Goal: Transaction & Acquisition: Purchase product/service

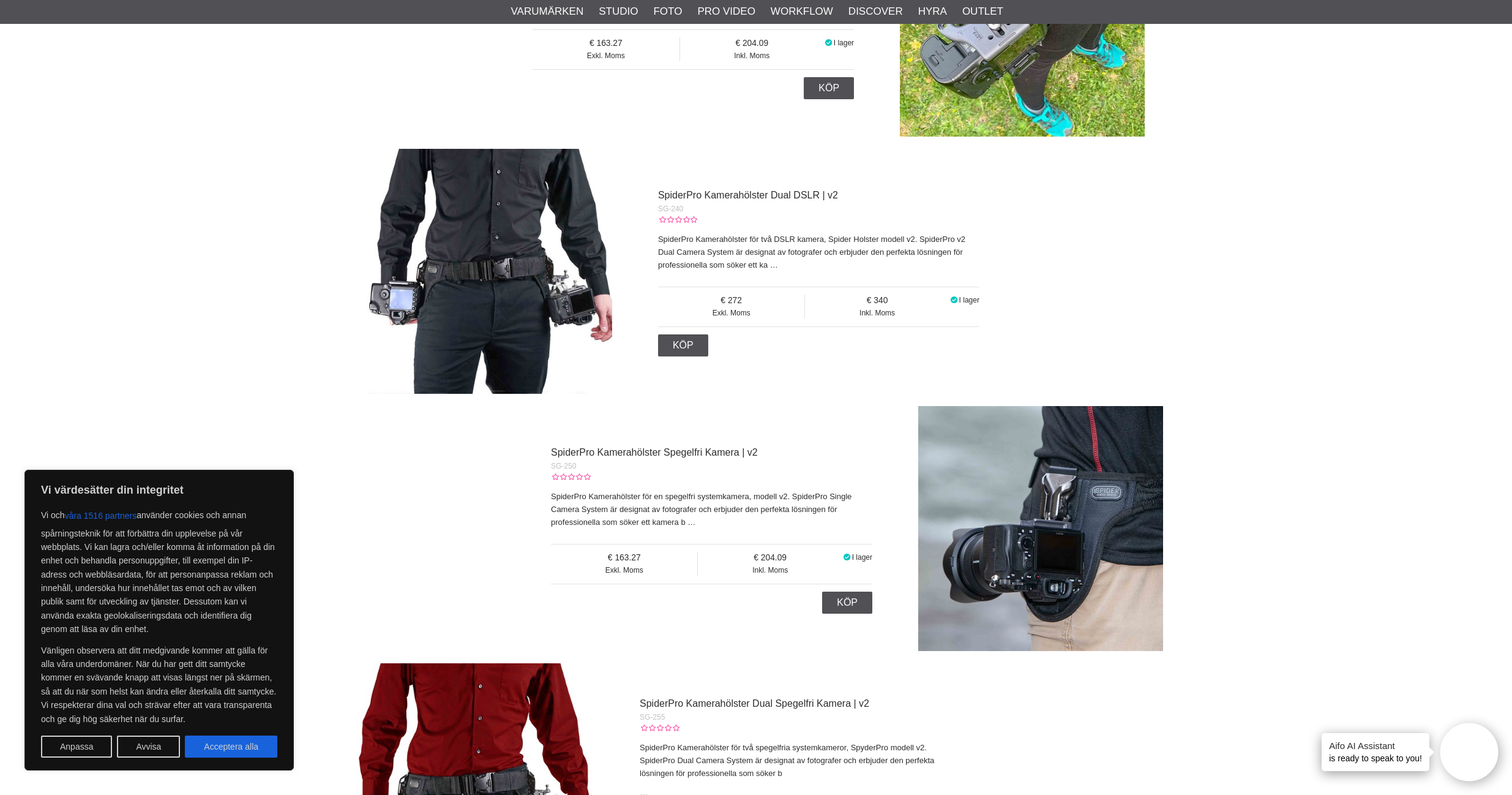
scroll to position [872, 0]
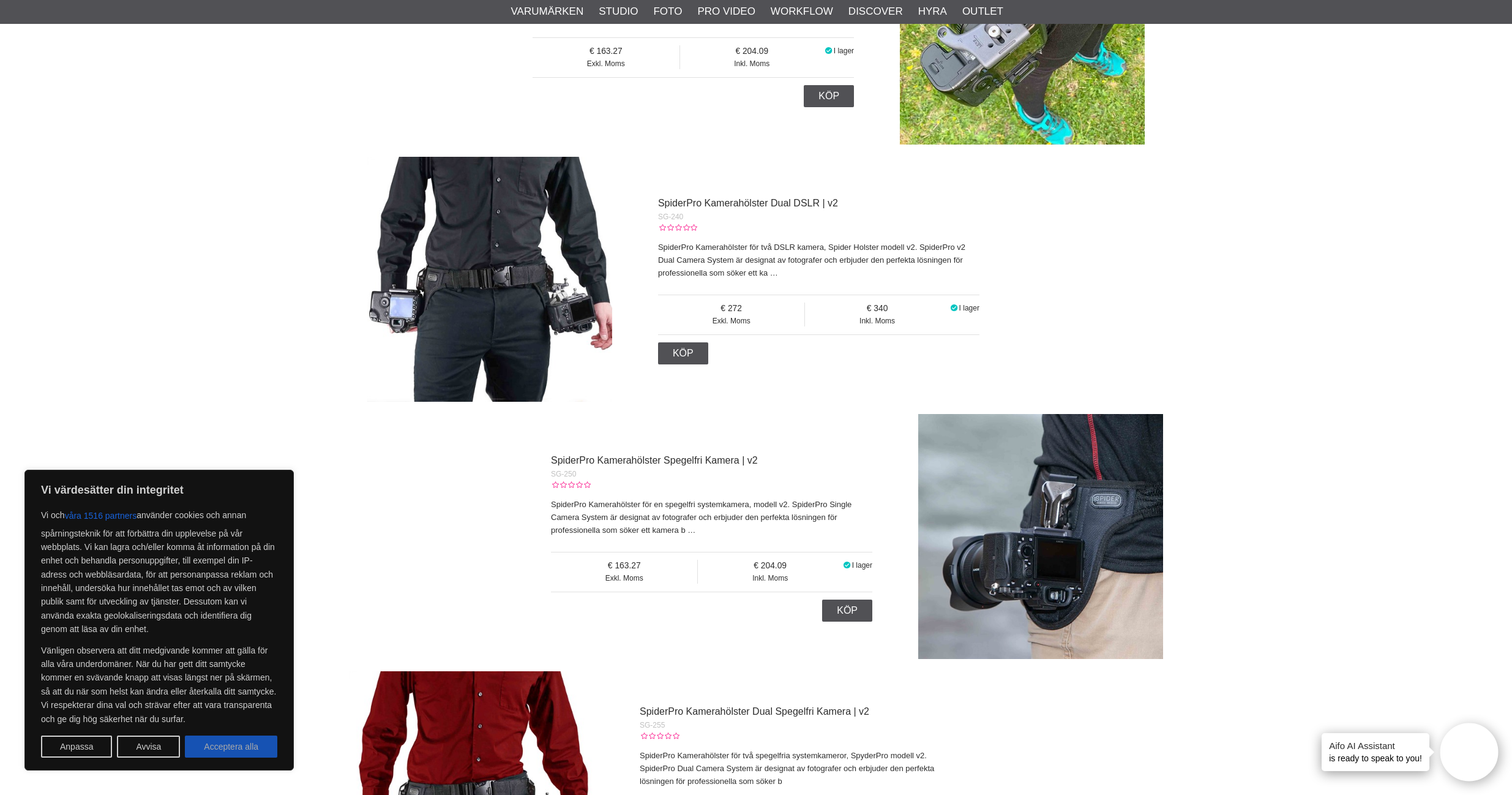
click at [248, 743] on button "Acceptera alla" at bounding box center [231, 746] width 92 height 22
checkbox input "true"
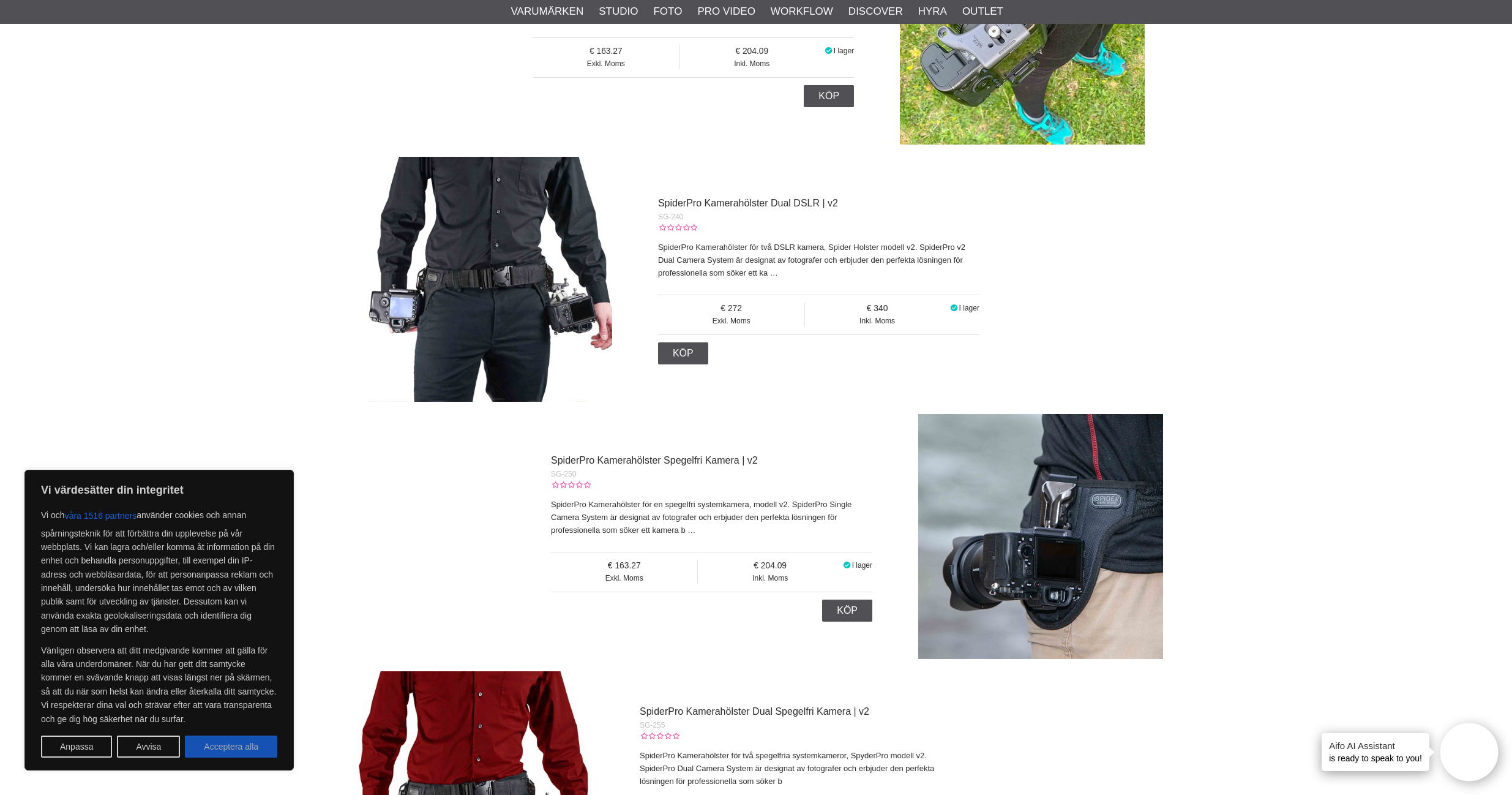
checkbox input "true"
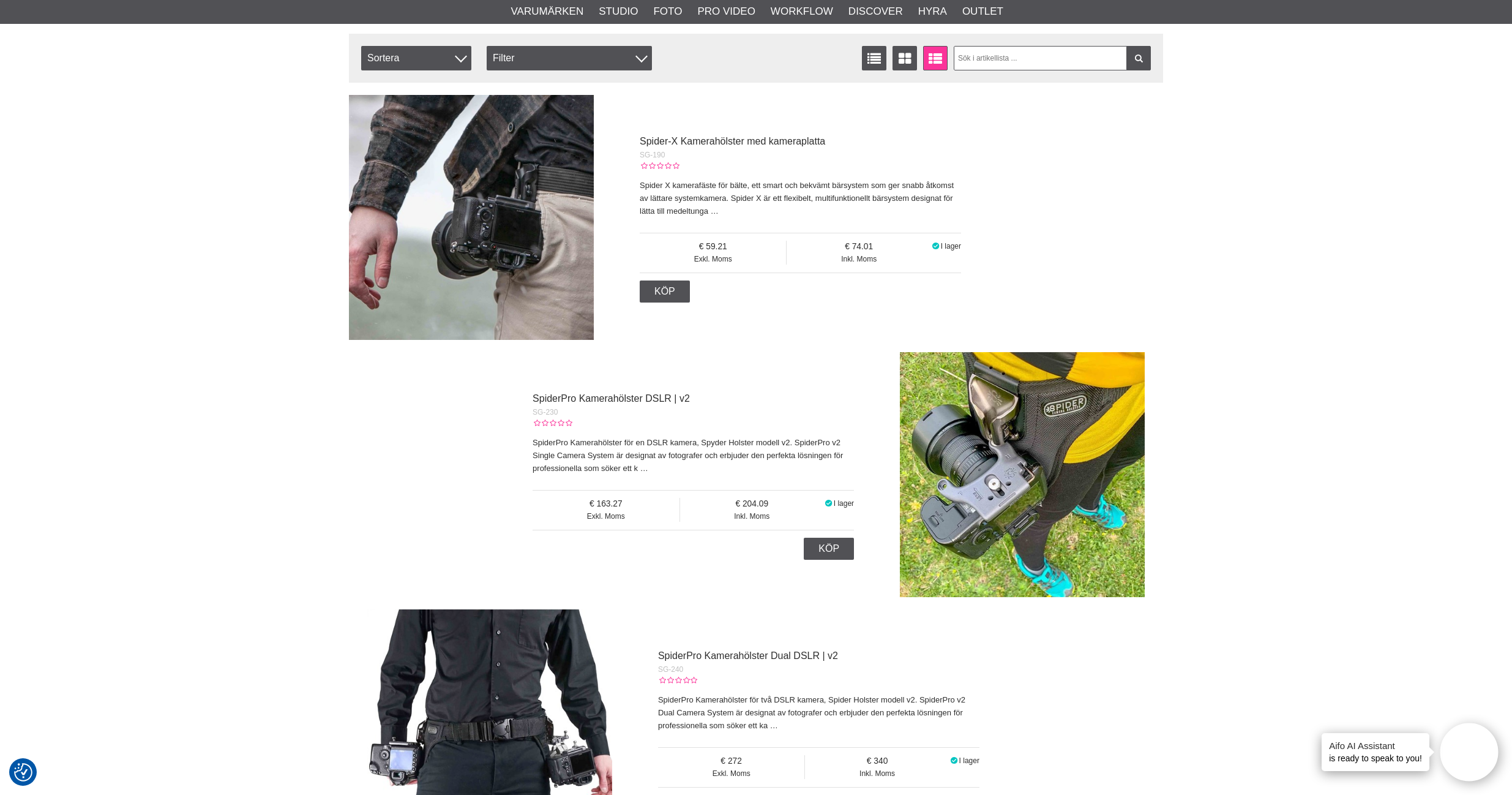
scroll to position [0, 0]
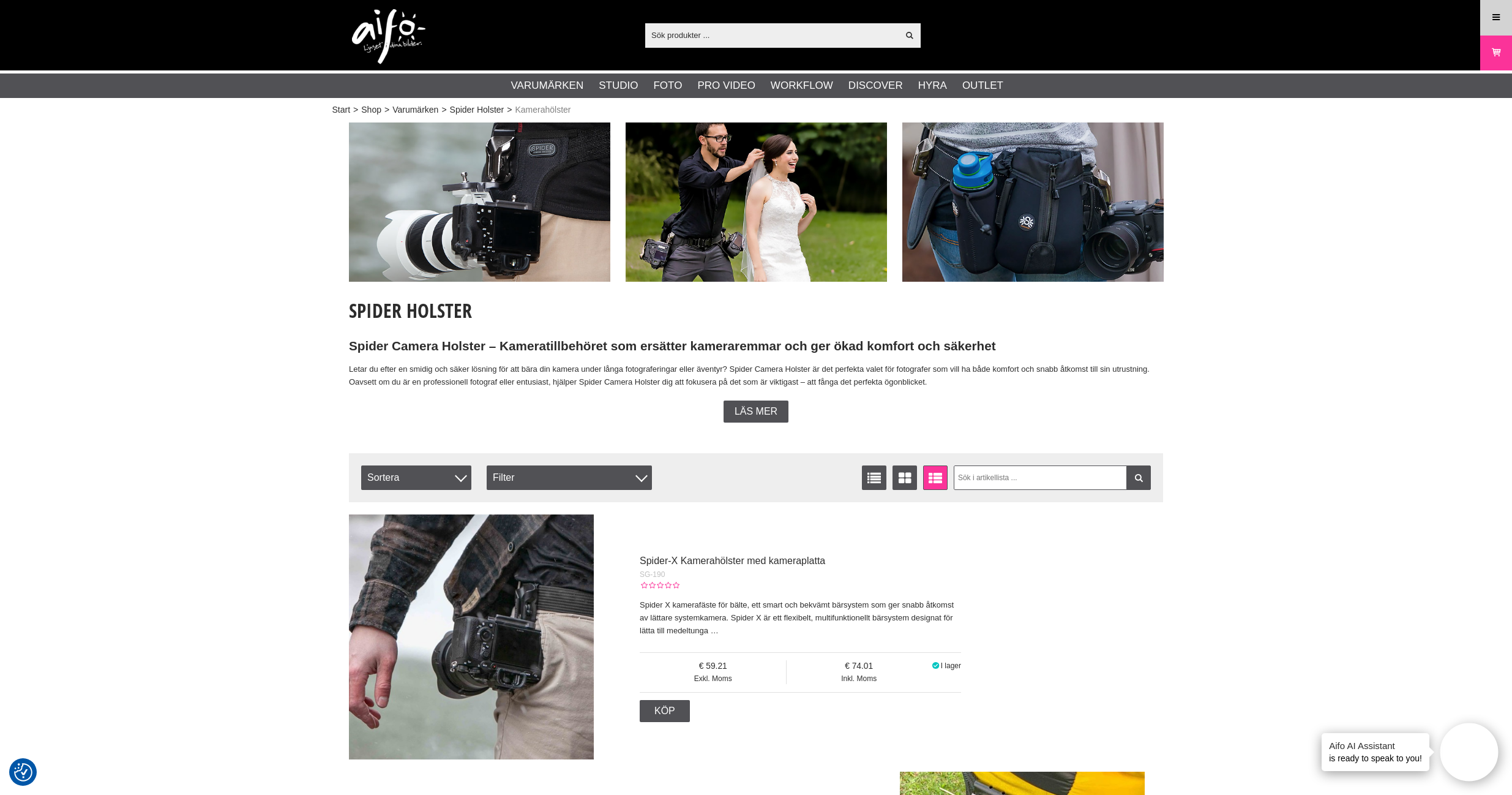
click at [1494, 15] on icon at bounding box center [1497, 18] width 11 height 13
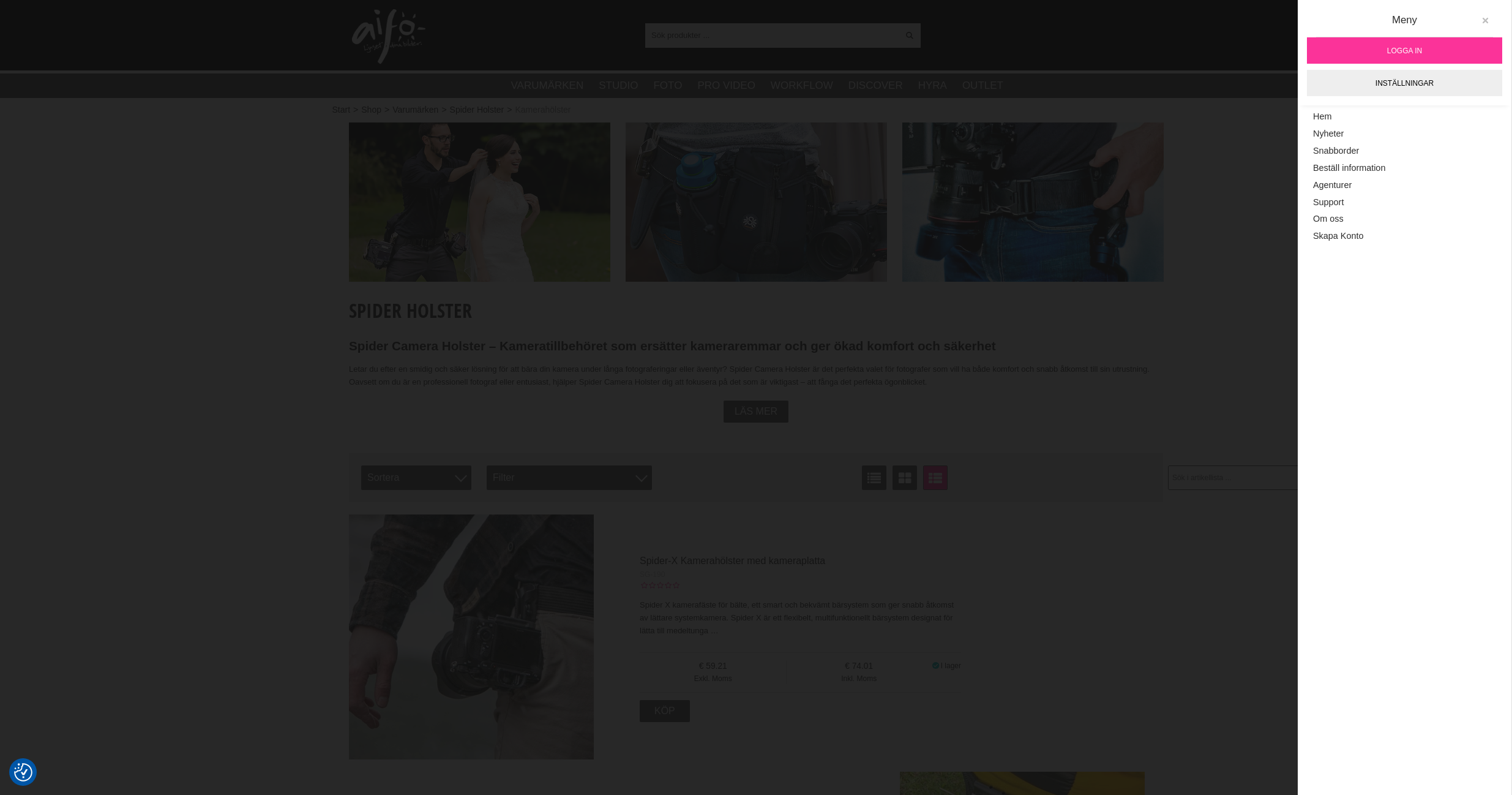
click at [1487, 20] on icon at bounding box center [1485, 21] width 8 height 8
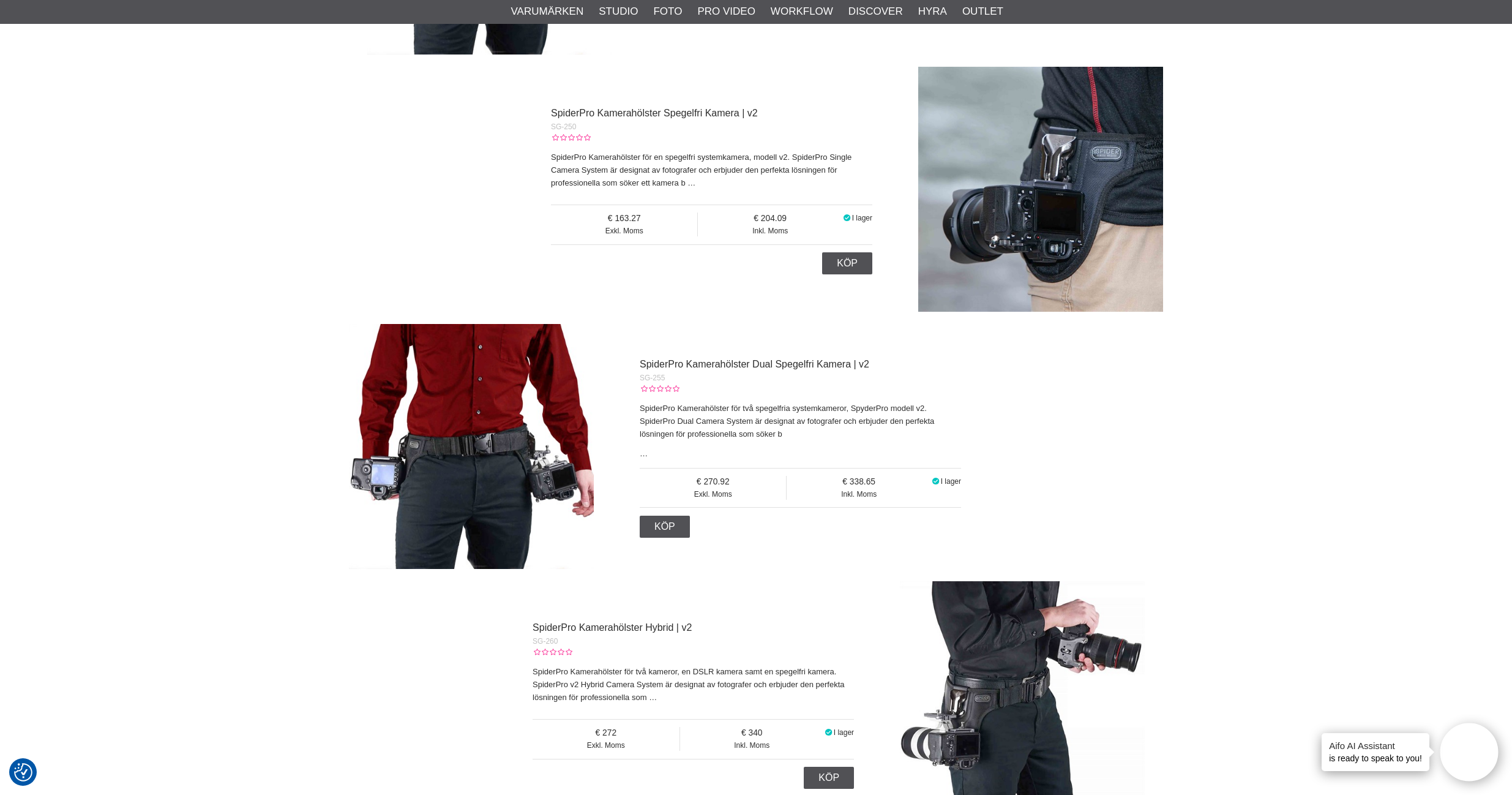
scroll to position [1235, 0]
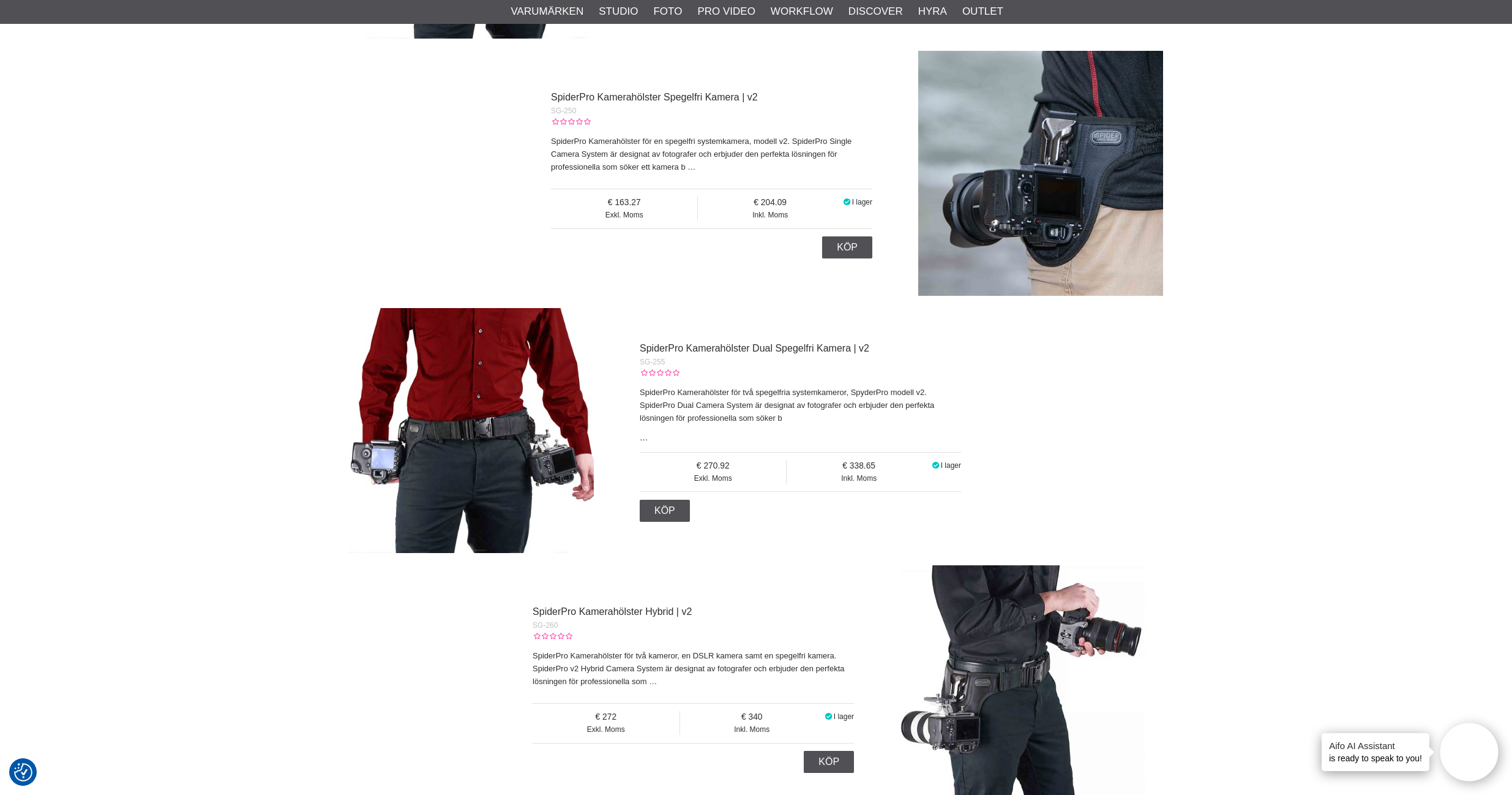
click at [644, 440] on link "…" at bounding box center [643, 438] width 8 height 9
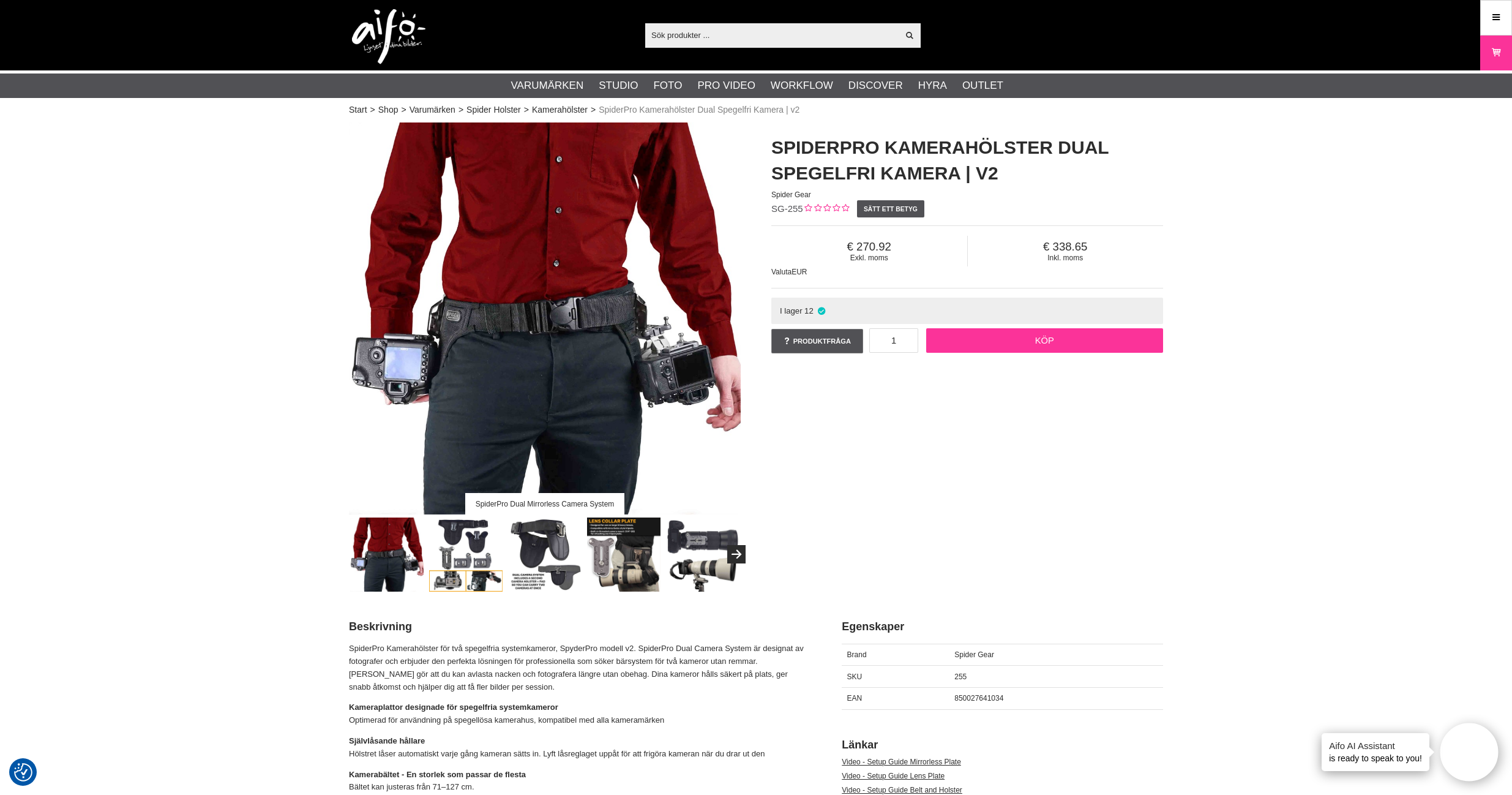
click at [1030, 344] on link "Köp" at bounding box center [1045, 340] width 237 height 24
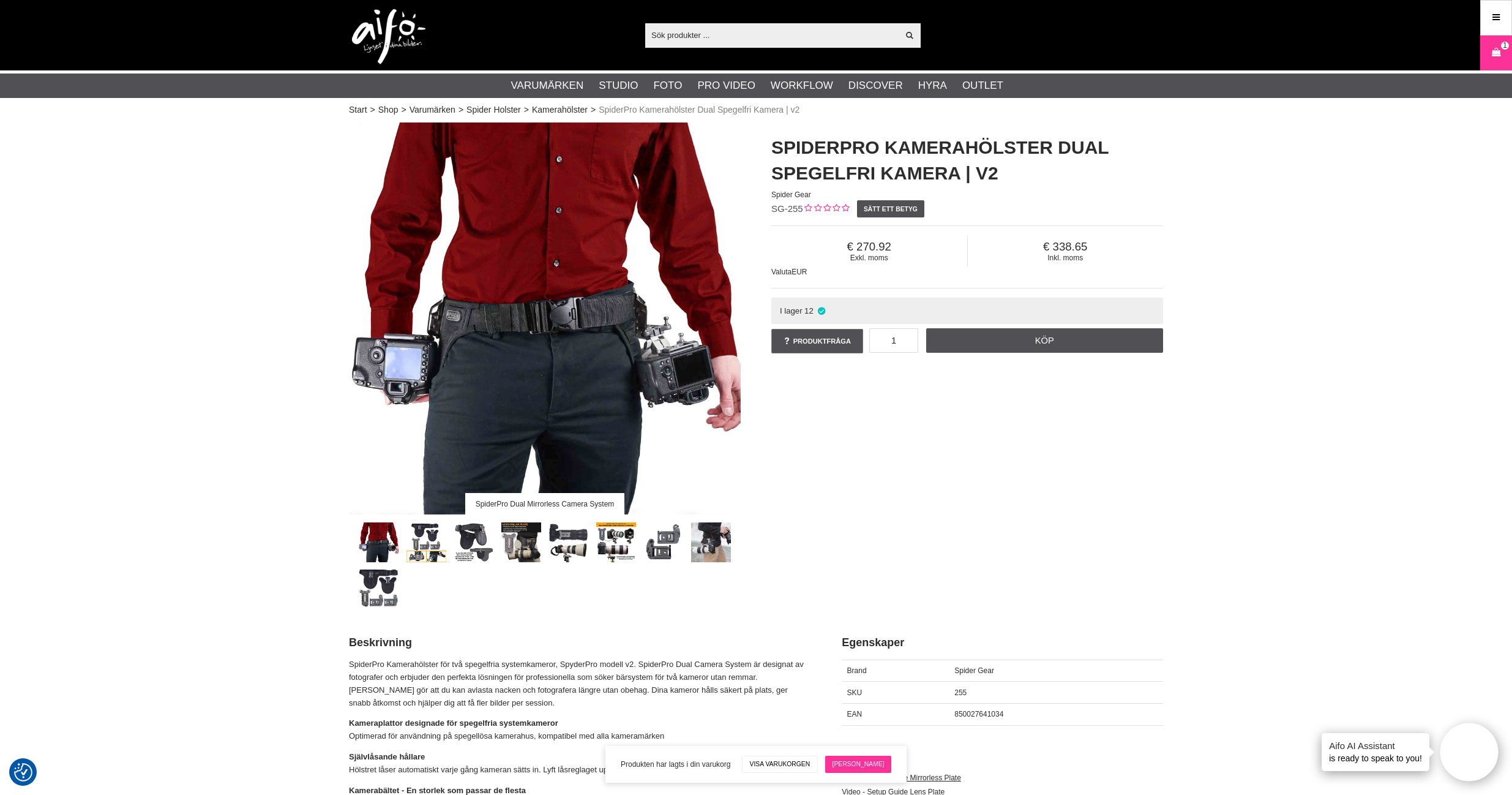
click at [863, 762] on link "[PERSON_NAME]" at bounding box center [858, 764] width 66 height 17
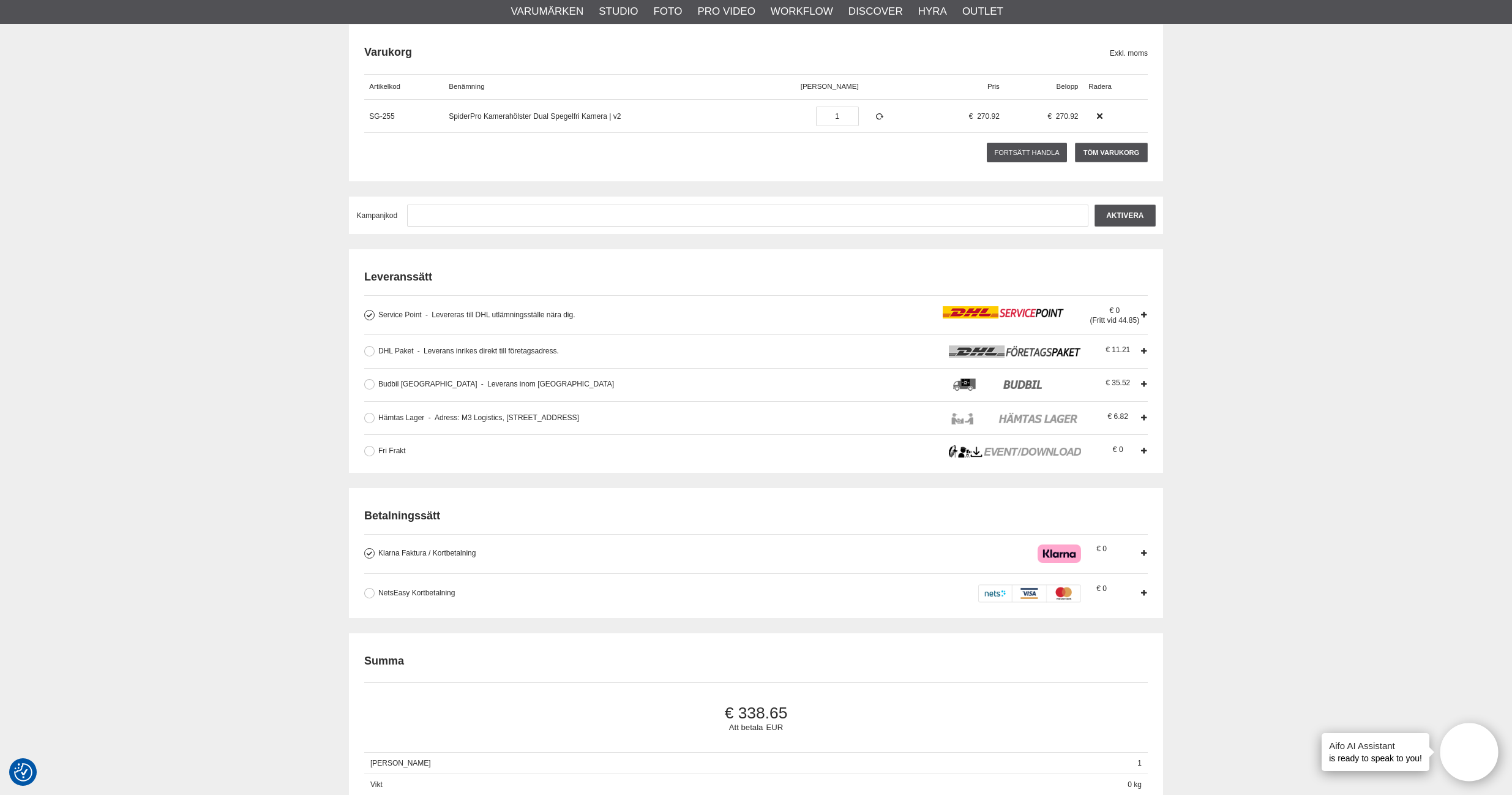
scroll to position [153, 0]
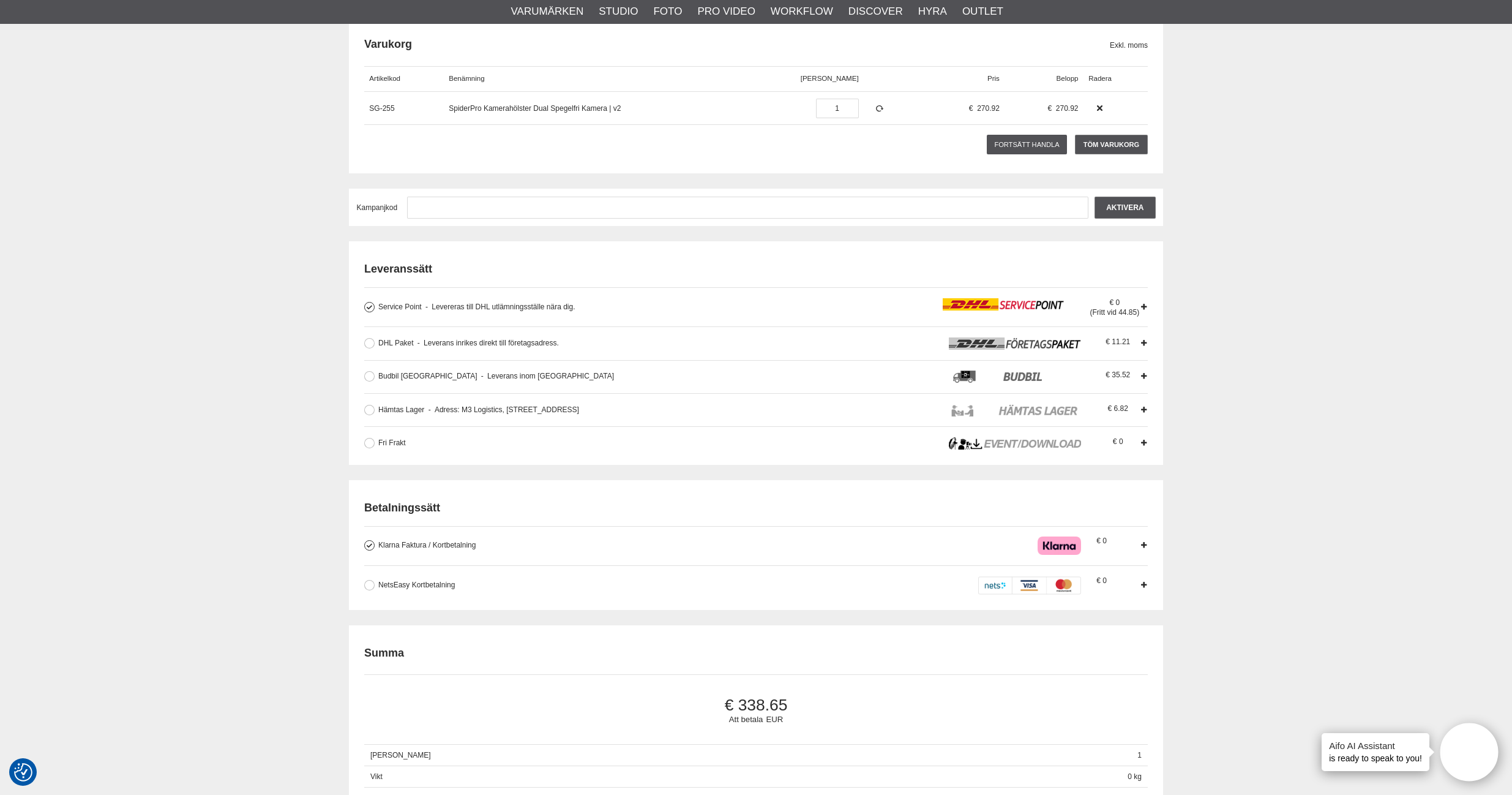
click at [373, 589] on div "NetsEasy Kortbetalning När du betalar med kort skapas reservation motsvarande b…" at bounding box center [756, 579] width 784 height 29
click at [366, 584] on button at bounding box center [369, 584] width 10 height 10
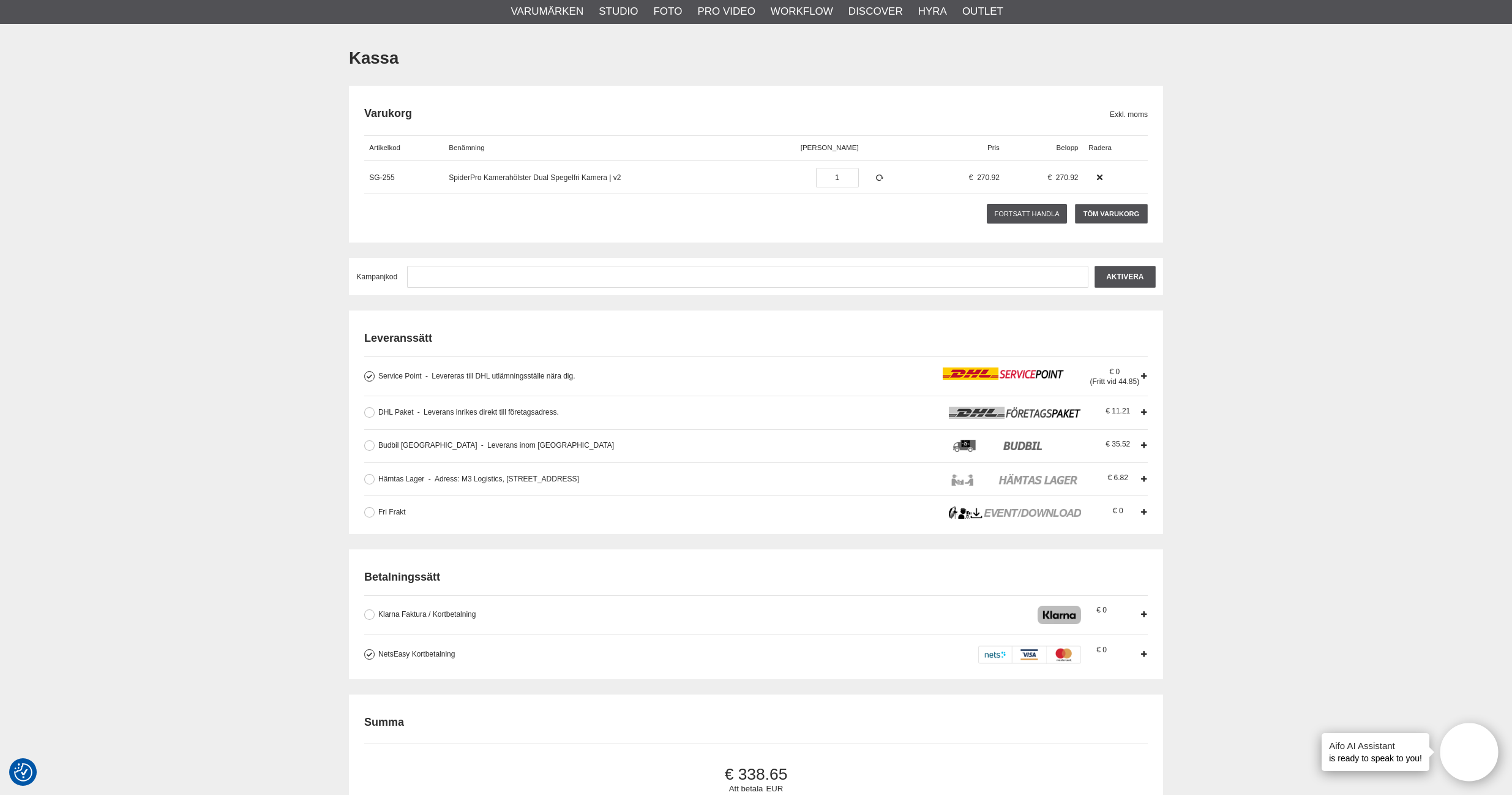
scroll to position [0, 0]
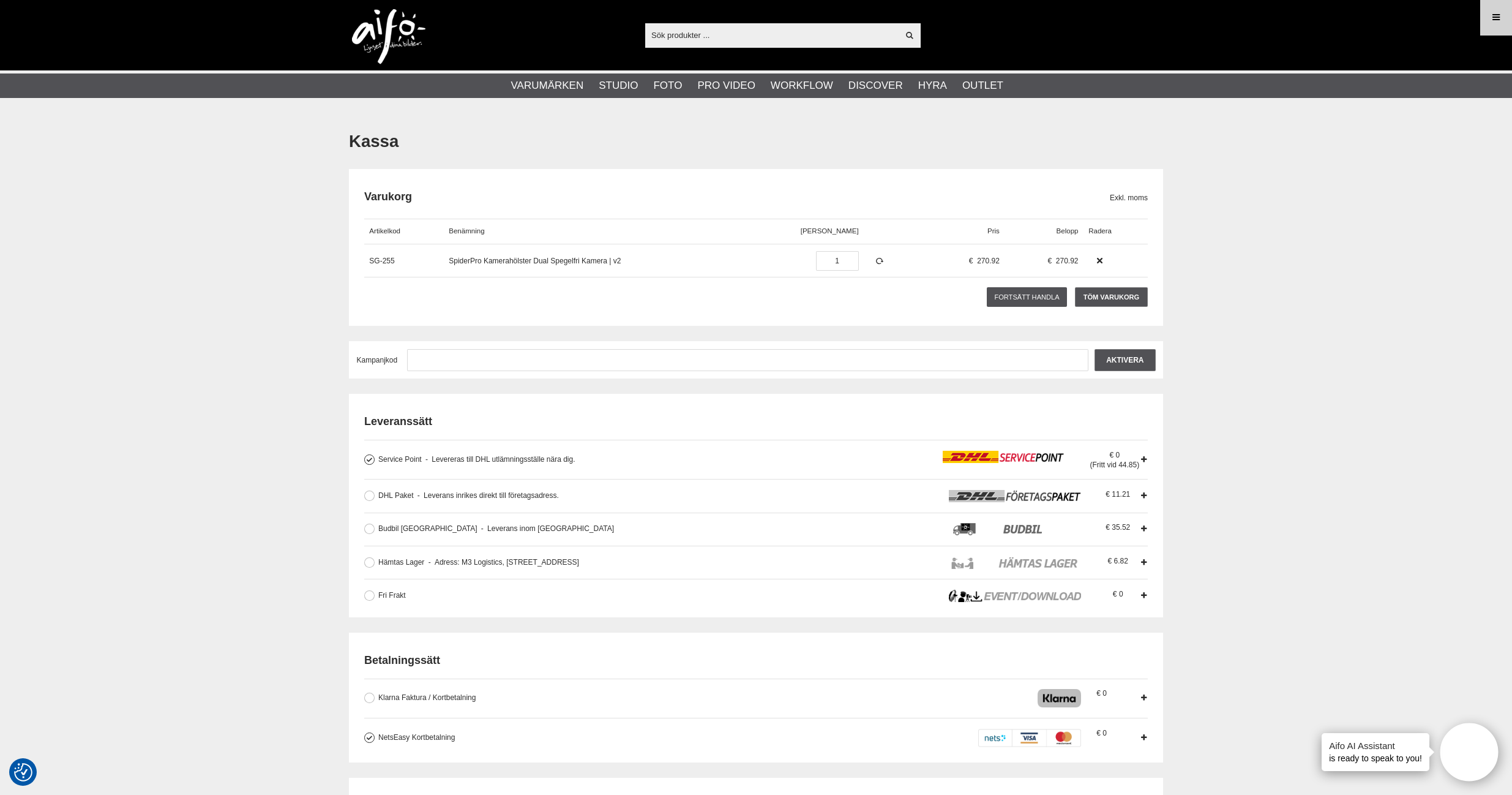
click at [1488, 22] on link "Meny" at bounding box center [1496, 17] width 30 height 29
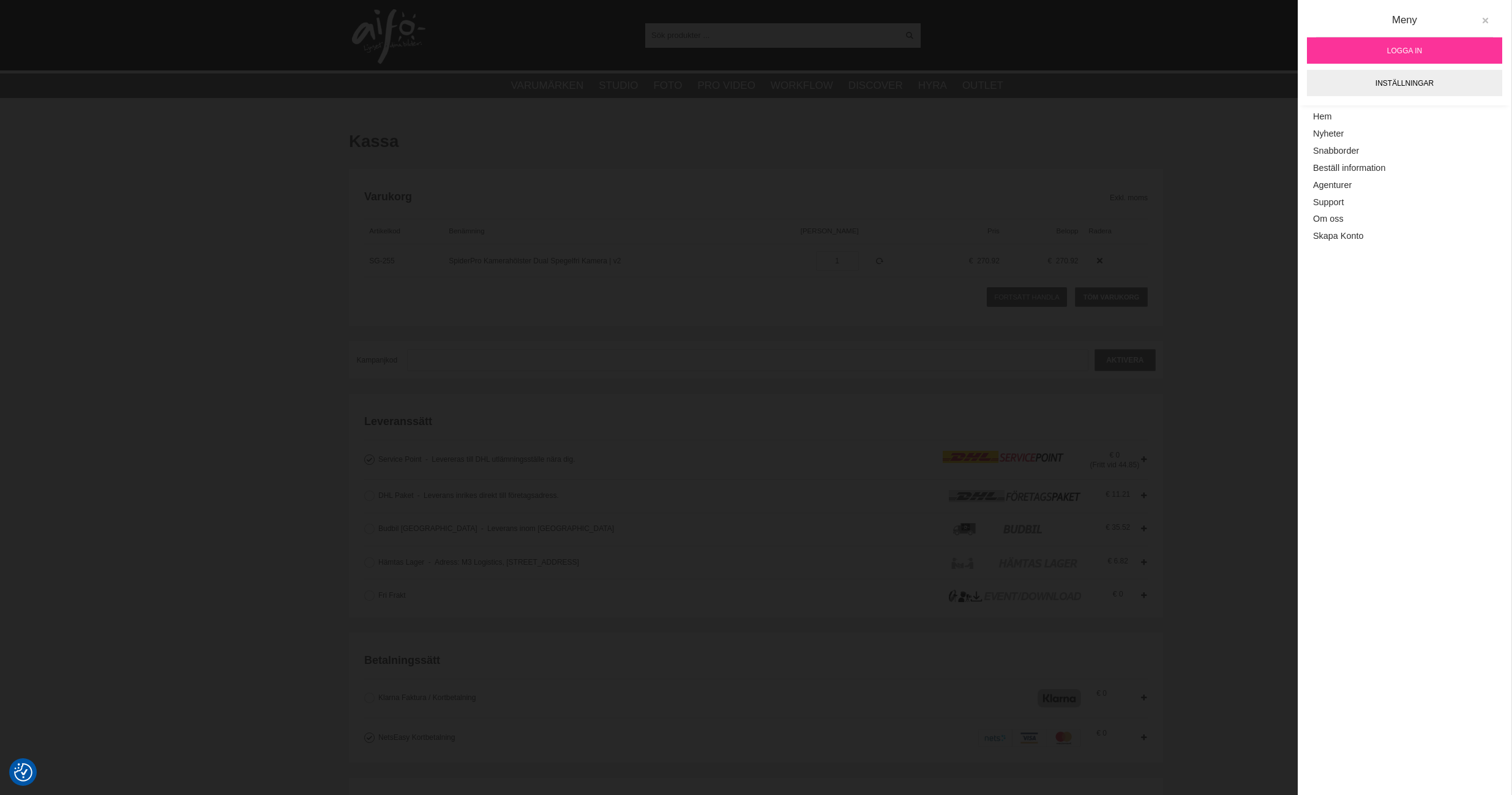
click at [1486, 20] on icon at bounding box center [1485, 21] width 8 height 8
